Goal: Download file/media

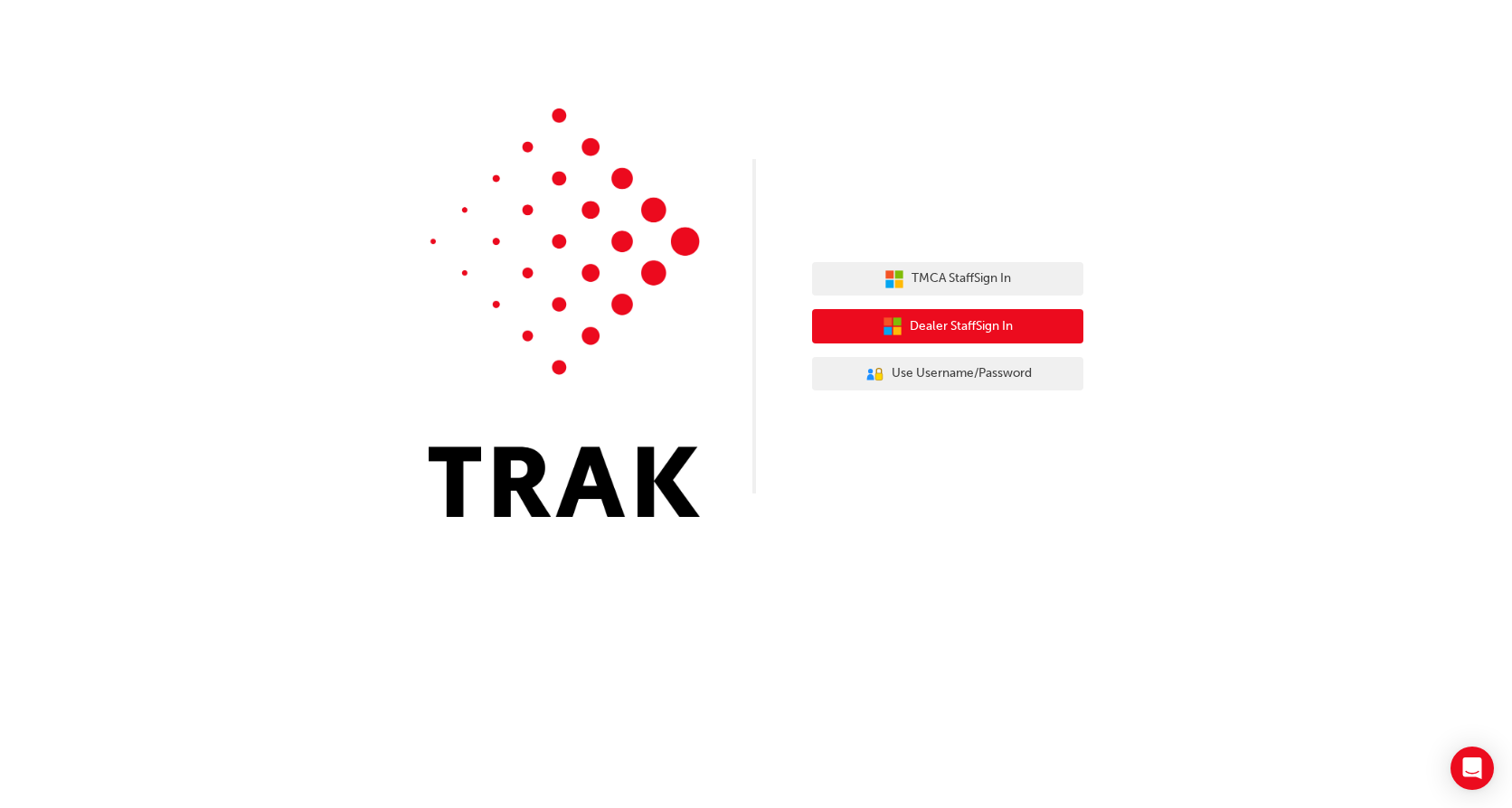
click at [1048, 317] on button "Dealer Staff Sign In" at bounding box center [947, 327] width 272 height 34
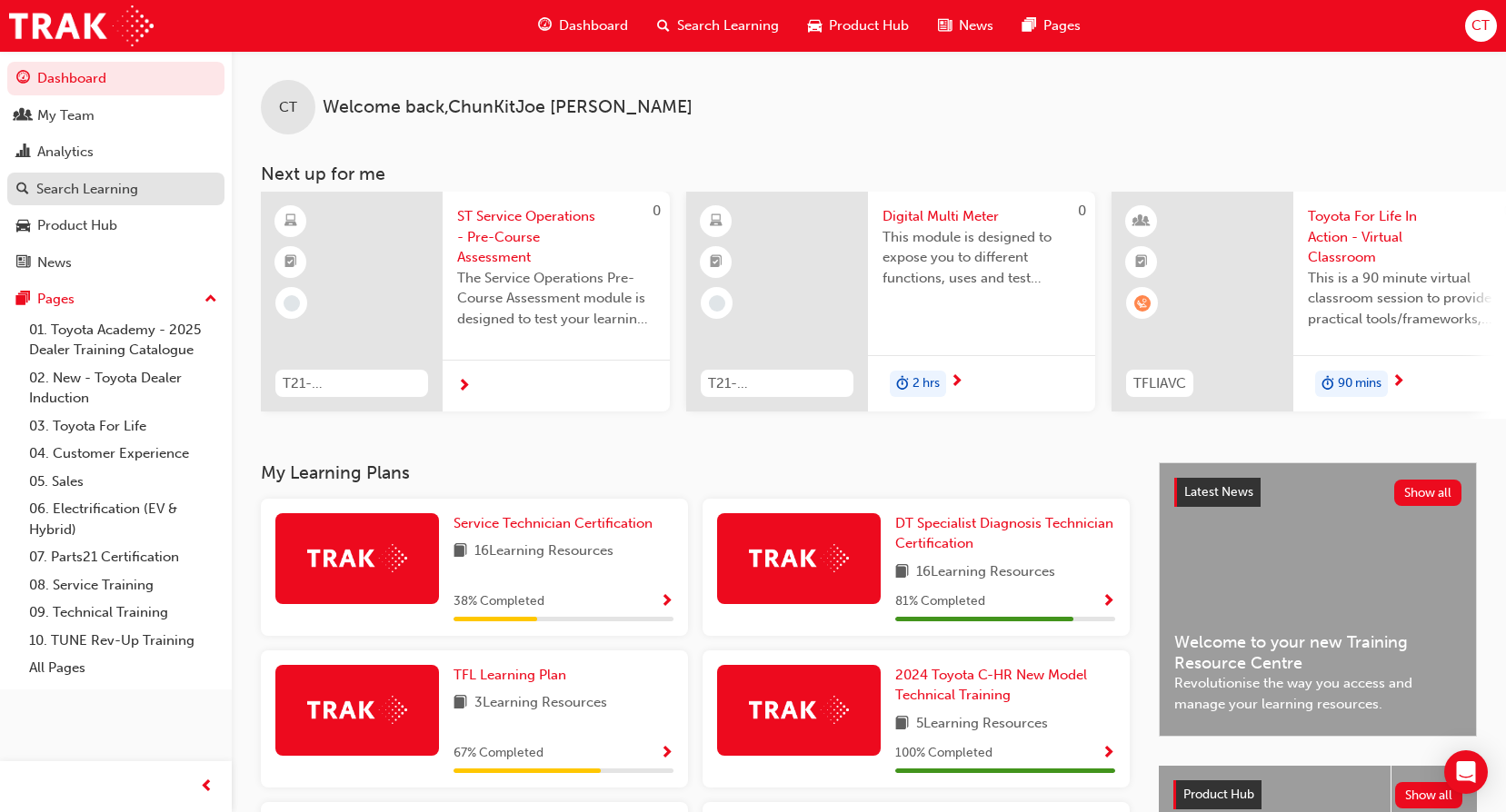
click at [96, 179] on div "Search Learning" at bounding box center [88, 189] width 102 height 21
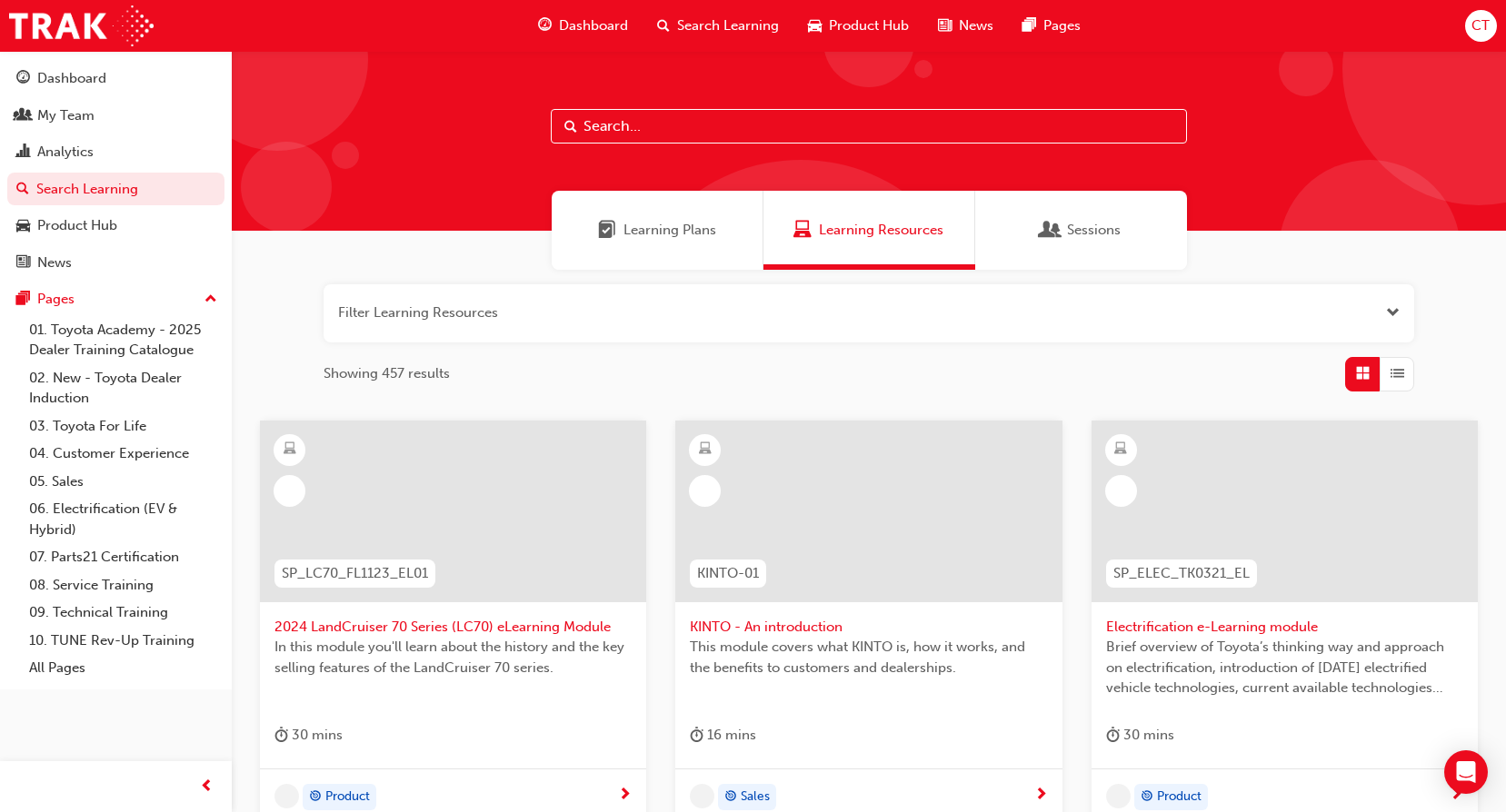
click at [1485, 11] on div "CT" at bounding box center [1480, 26] width 32 height 32
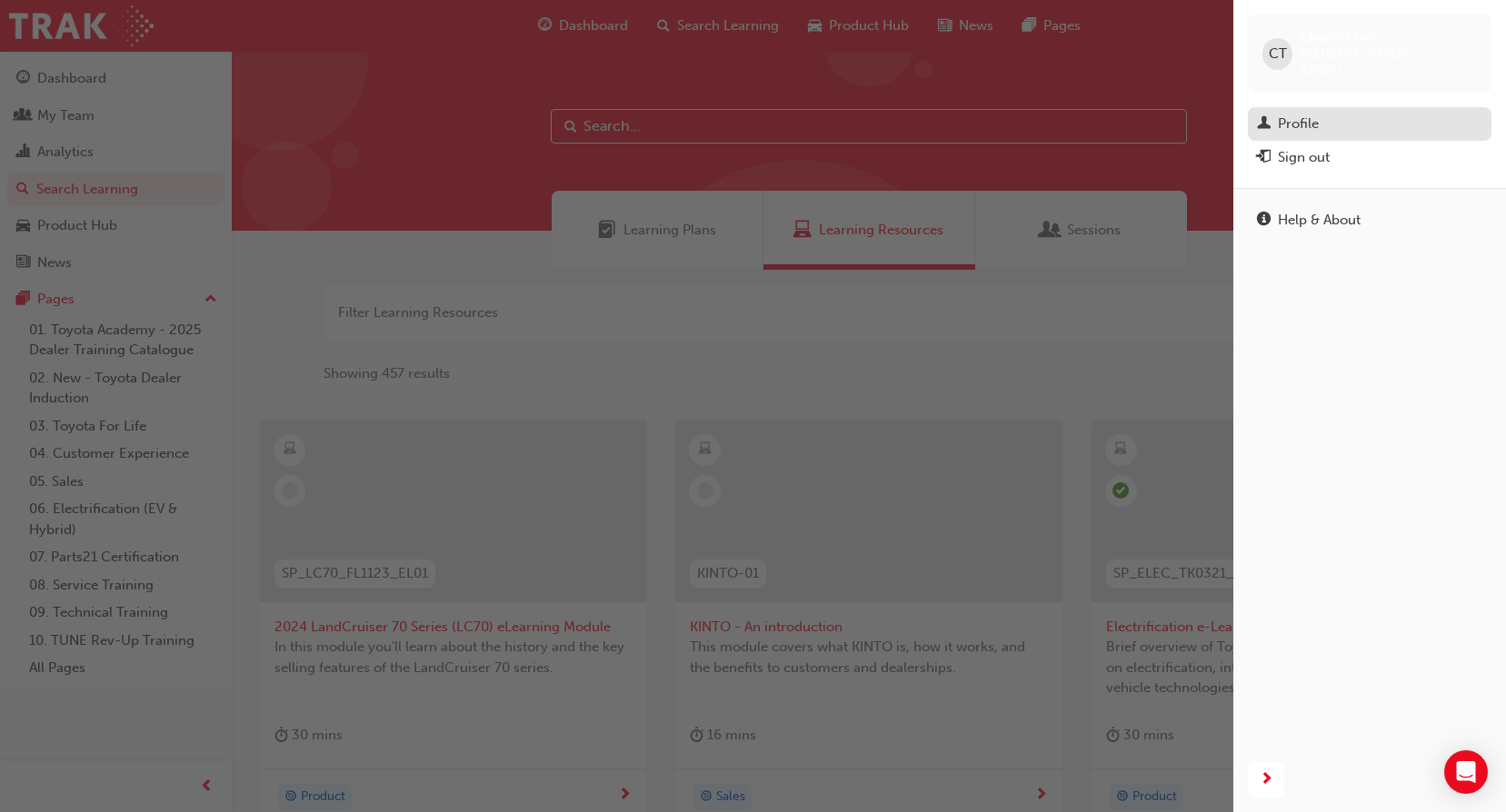
click at [1415, 112] on div "Profile" at bounding box center [1369, 123] width 225 height 23
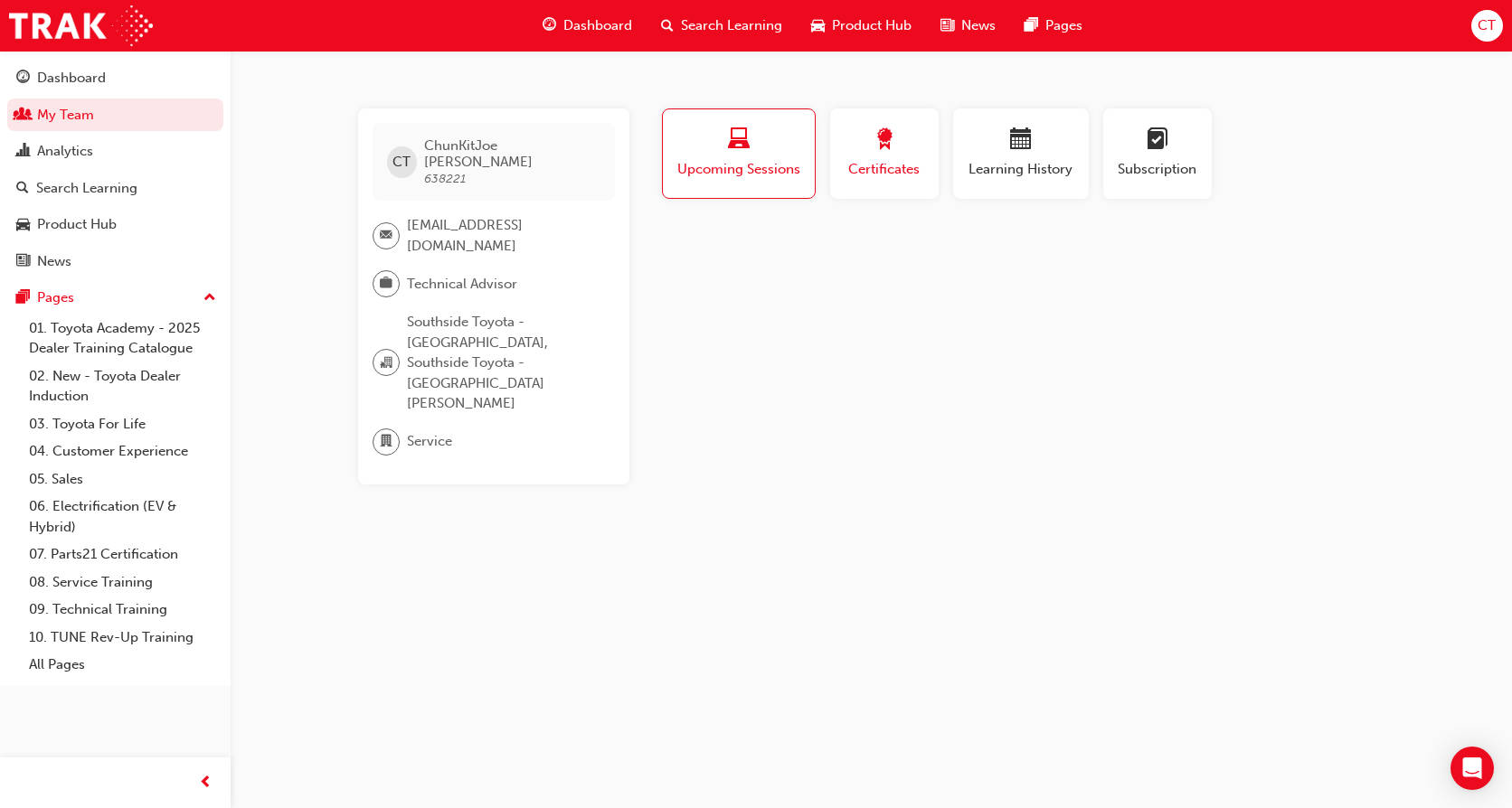
click at [891, 139] on span "award-icon" at bounding box center [884, 140] width 22 height 25
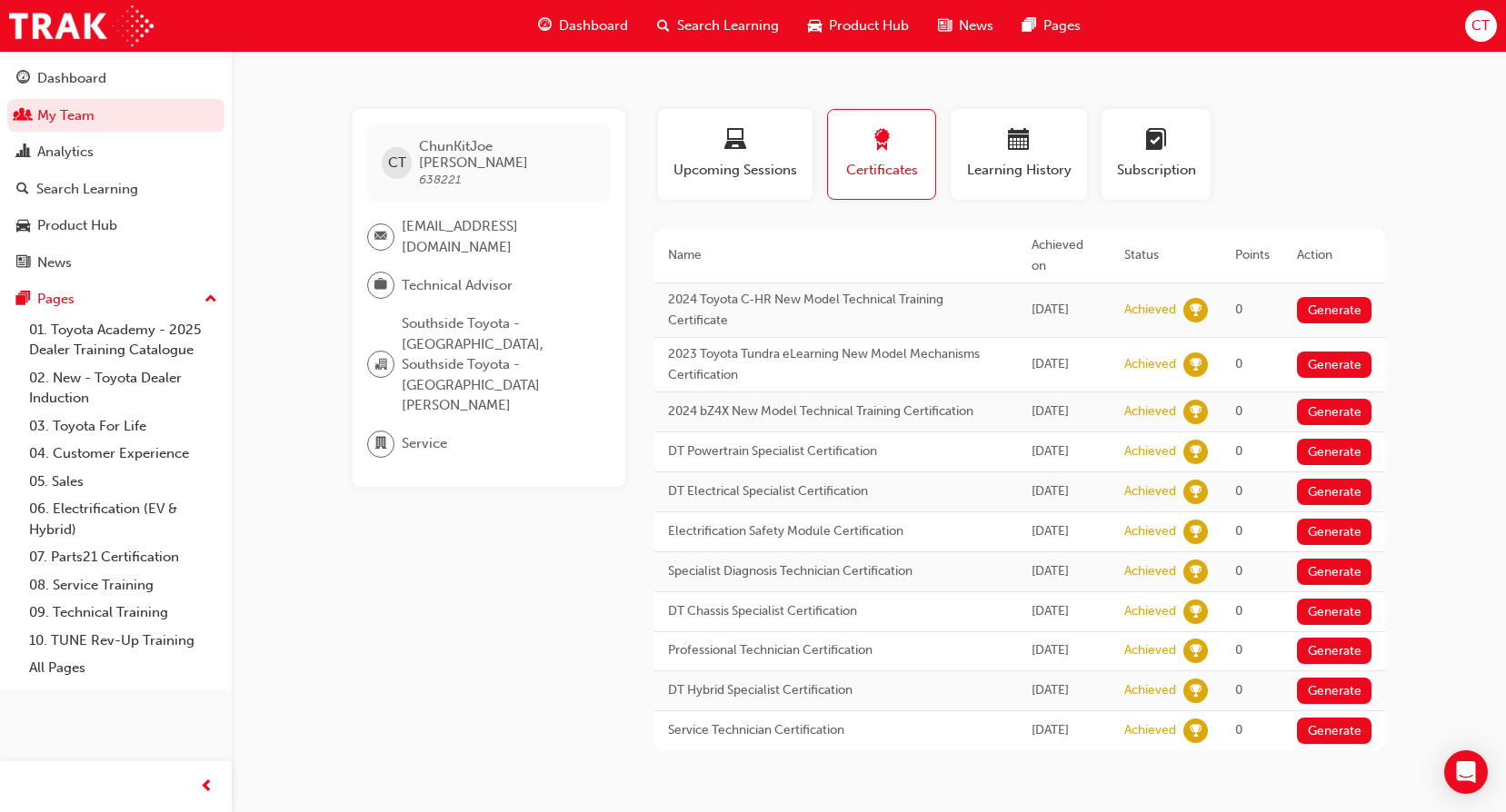
scroll to position [36, 0]
click at [1336, 683] on button "Generate" at bounding box center [1334, 691] width 75 height 26
click at [1333, 678] on button "Loading" at bounding box center [1330, 691] width 66 height 26
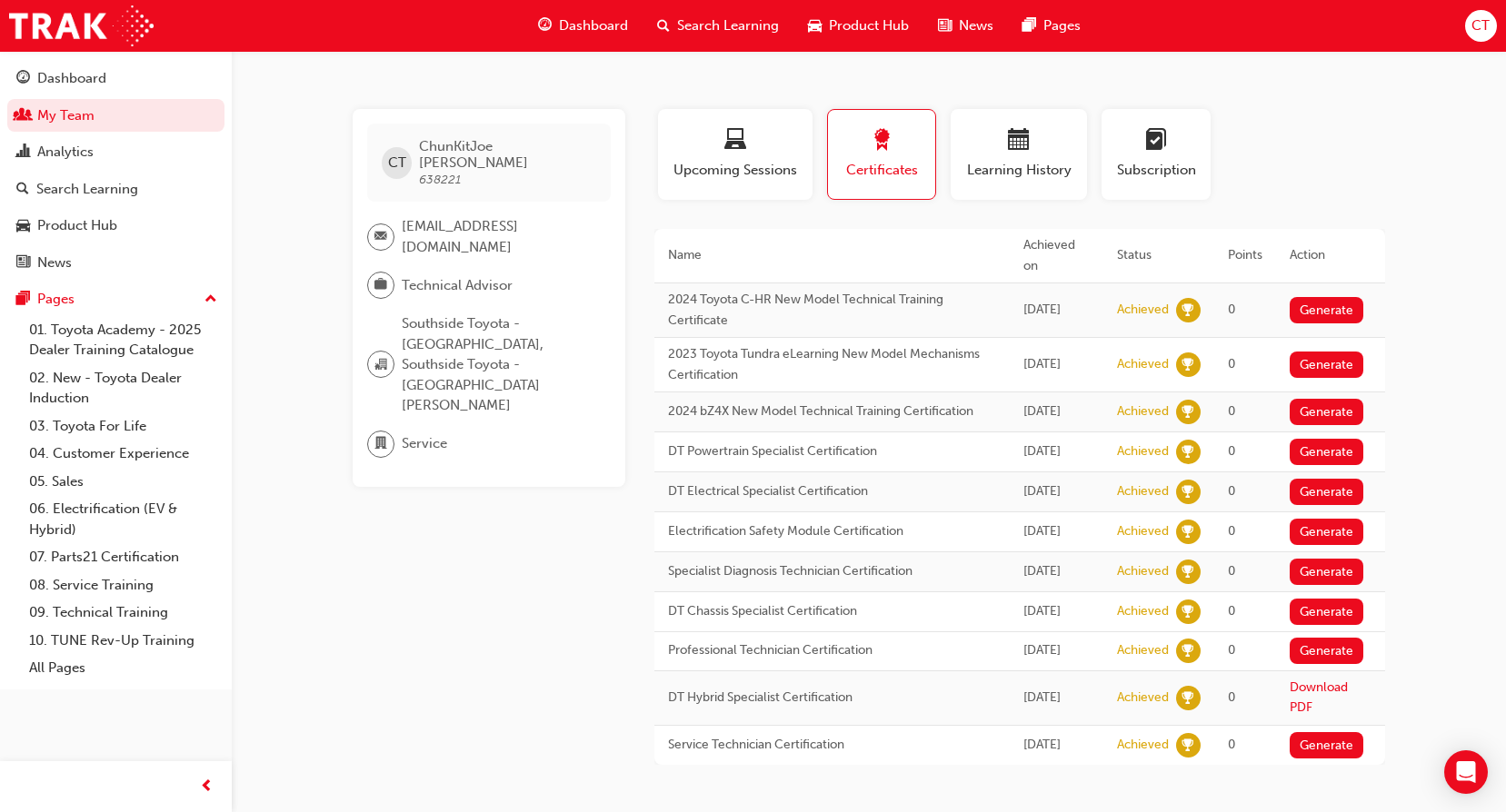
scroll to position [66, 0]
click at [1321, 680] on link "Download PDF" at bounding box center [1319, 698] width 58 height 36
